Goal: Information Seeking & Learning: Learn about a topic

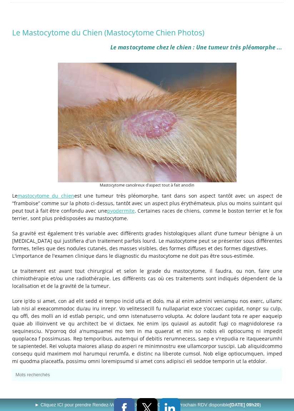
scroll to position [113, 0]
click at [123, 210] on link "pyodermite" at bounding box center [121, 210] width 28 height 7
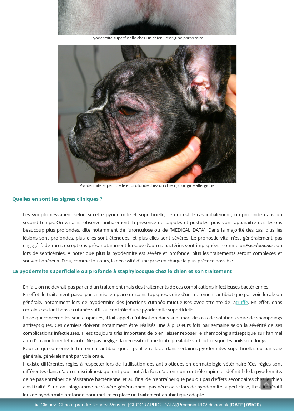
scroll to position [563, 0]
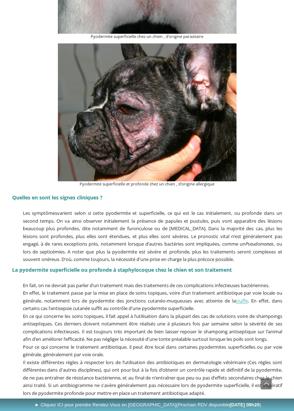
click at [282, 182] on div "Pyodermite superficielle et profonde chez un chien , d'origine allergique" at bounding box center [147, 115] width 274 height 147
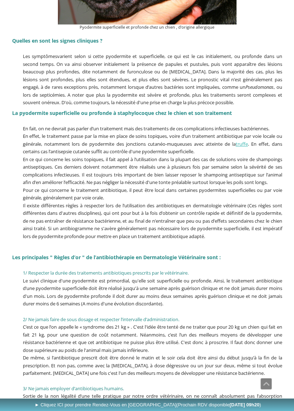
scroll to position [734, 0]
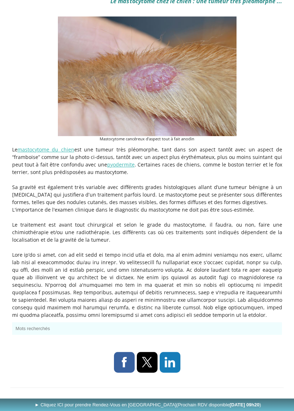
scroll to position [183, 0]
